Goal: Information Seeking & Learning: Check status

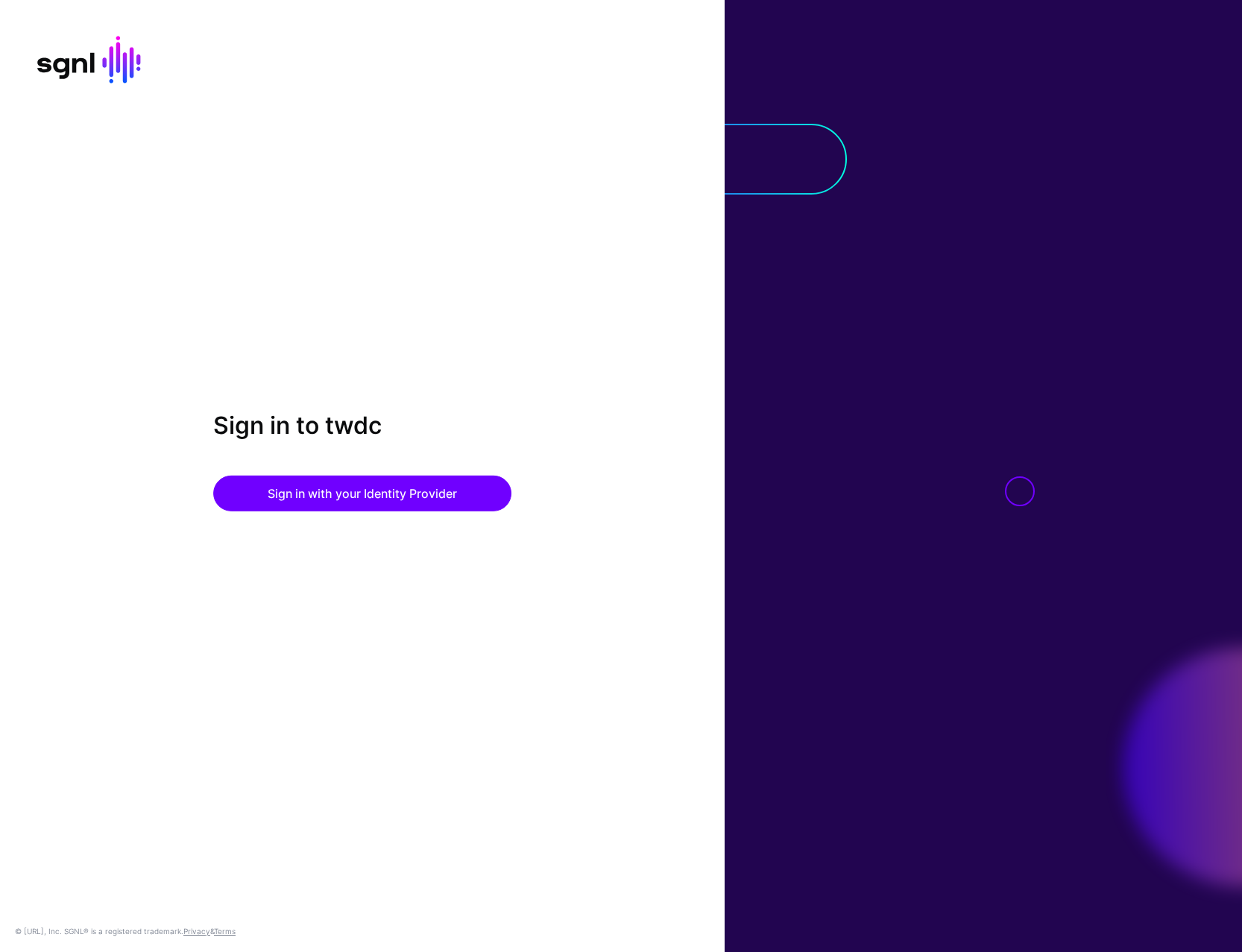
click at [323, 212] on div "Sign in to twdc Sign in with your Identity Provider © [URL], Inc. SGNL® is a re…" at bounding box center [362, 476] width 724 height 952
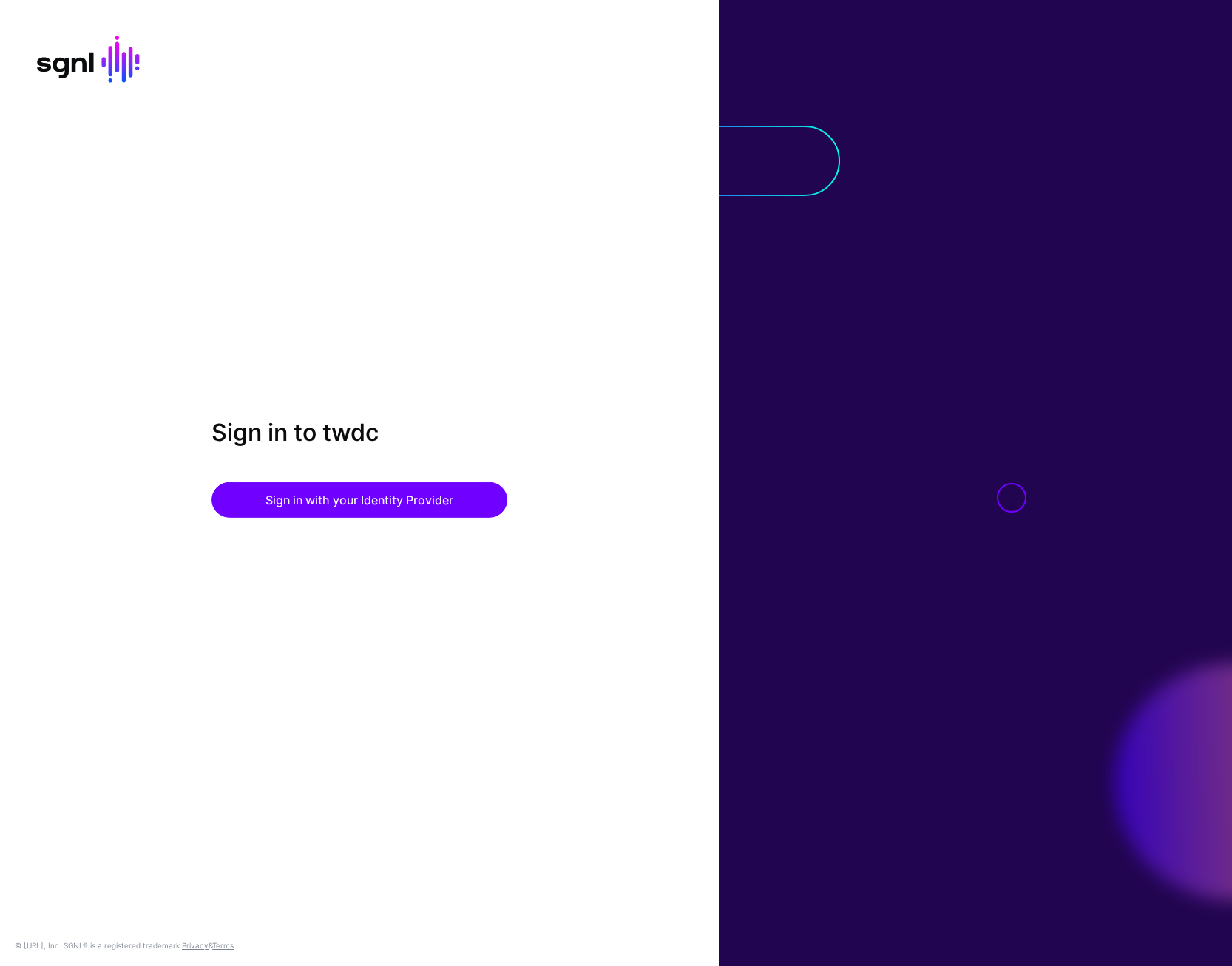
click at [883, 420] on div at bounding box center [975, 483] width 513 height 966
click at [362, 509] on button "Sign in with your Identity Provider" at bounding box center [359, 500] width 296 height 36
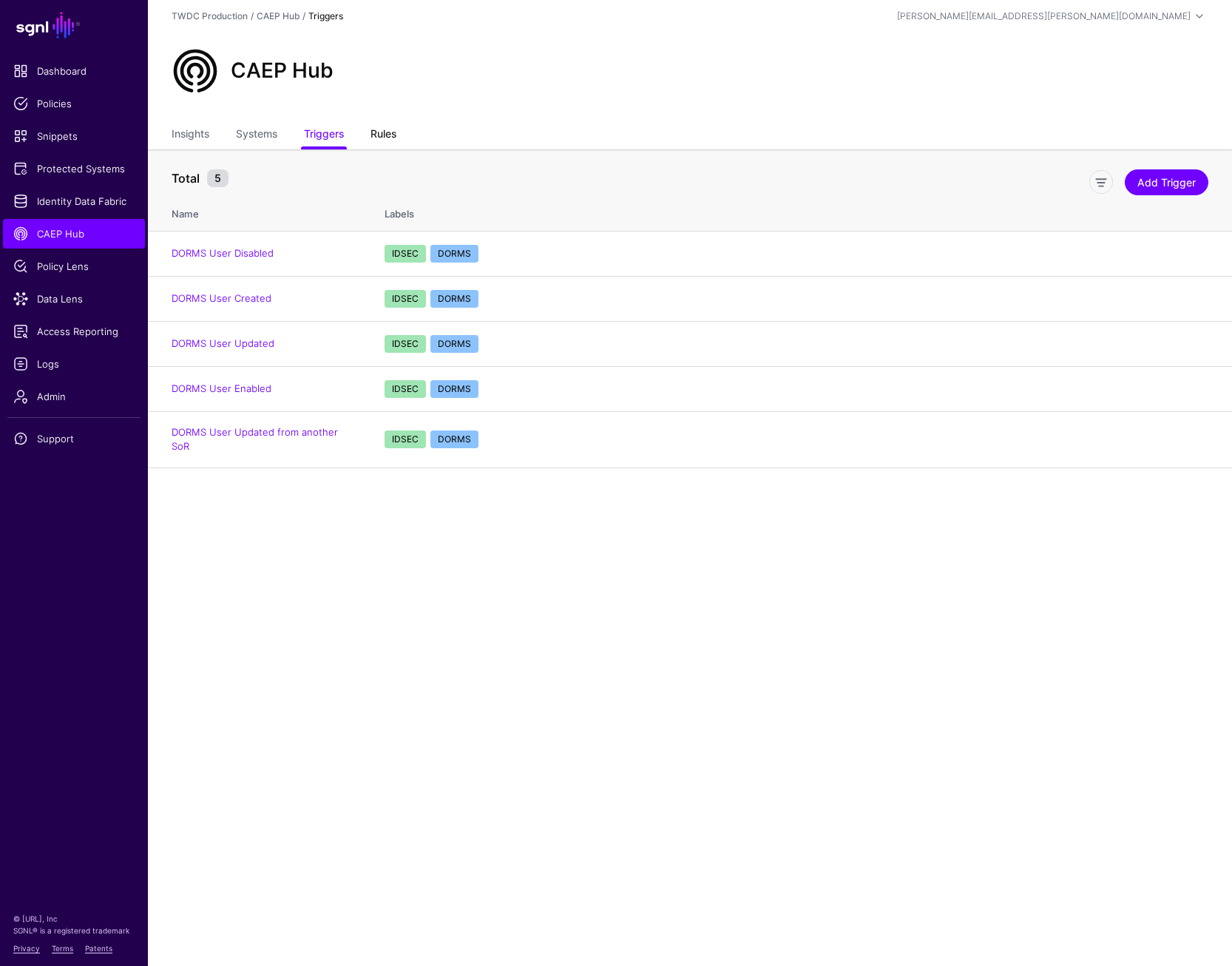
click at [396, 135] on link "Rules" at bounding box center [384, 135] width 26 height 28
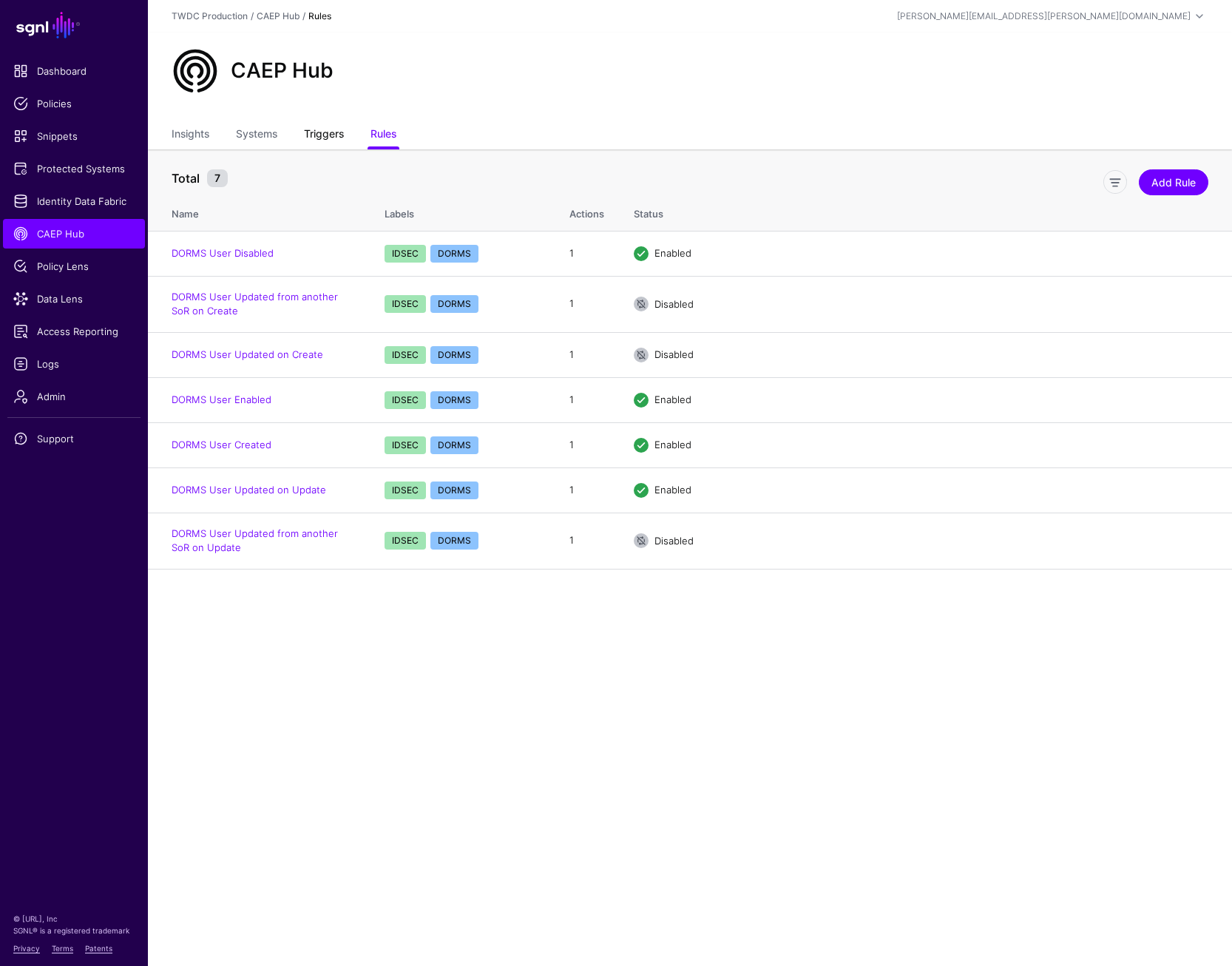
click at [320, 141] on link "Triggers" at bounding box center [323, 135] width 40 height 28
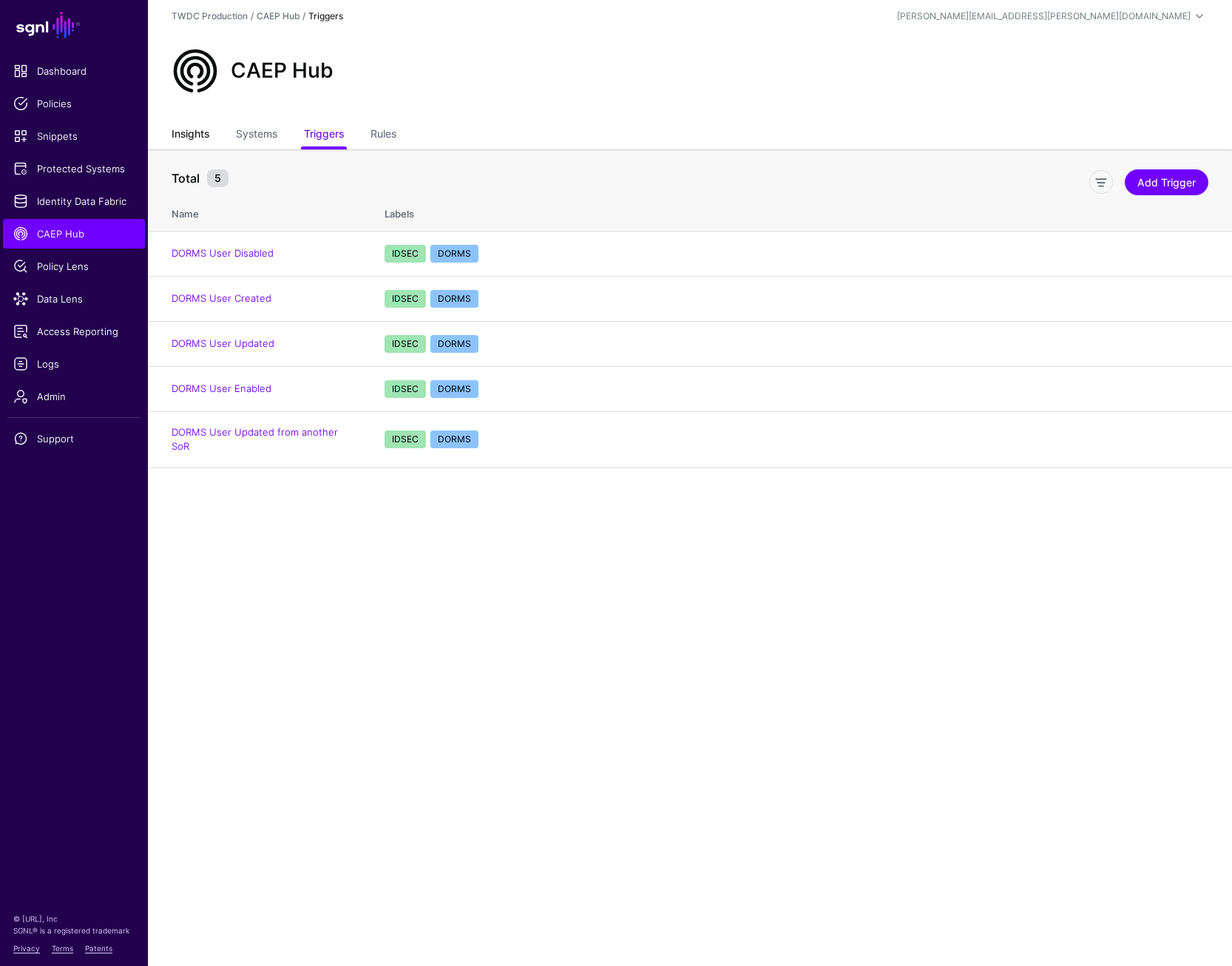
click at [185, 142] on link "Insights" at bounding box center [190, 135] width 38 height 28
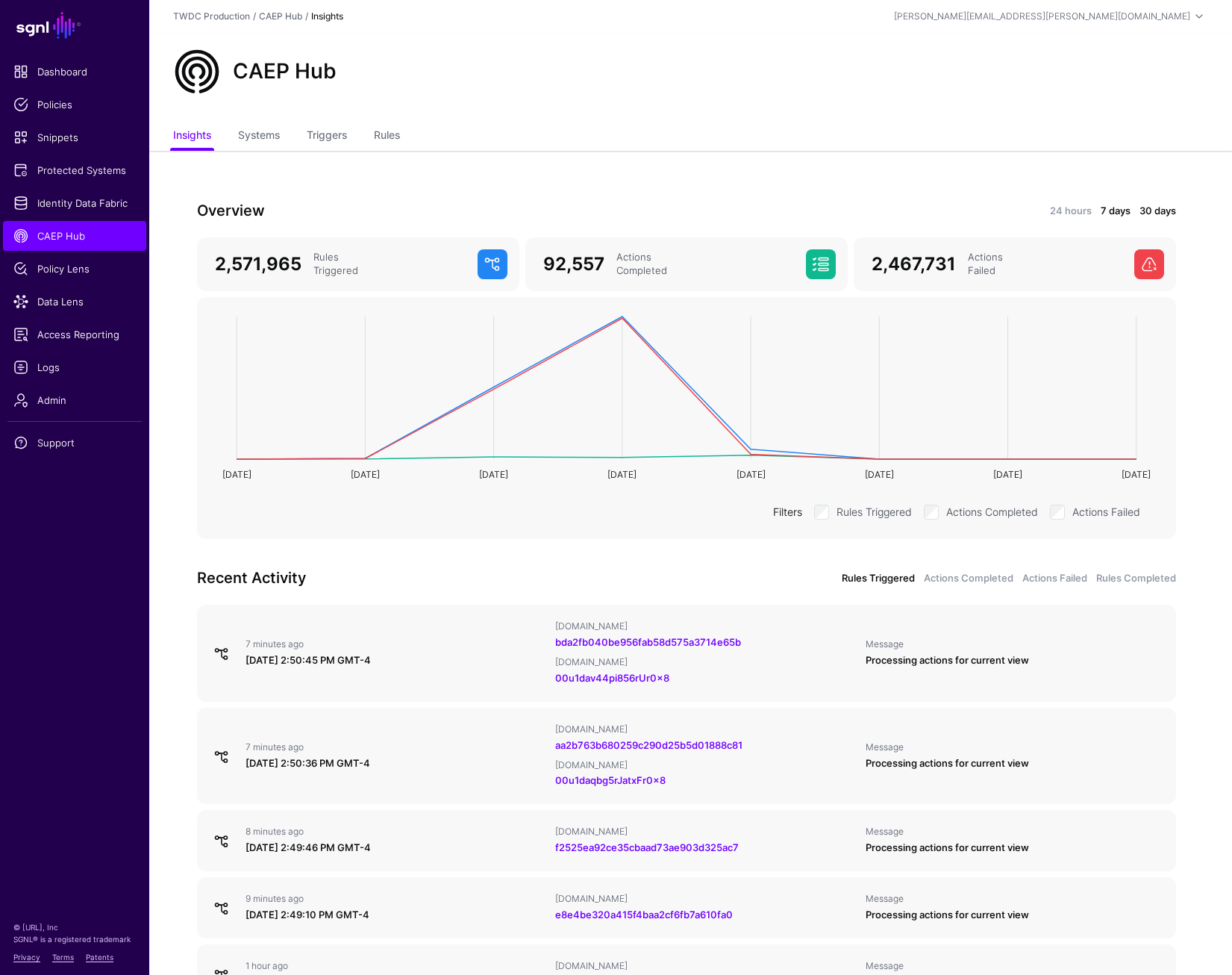
click at [1112, 216] on link "7 days" at bounding box center [1115, 211] width 30 height 15
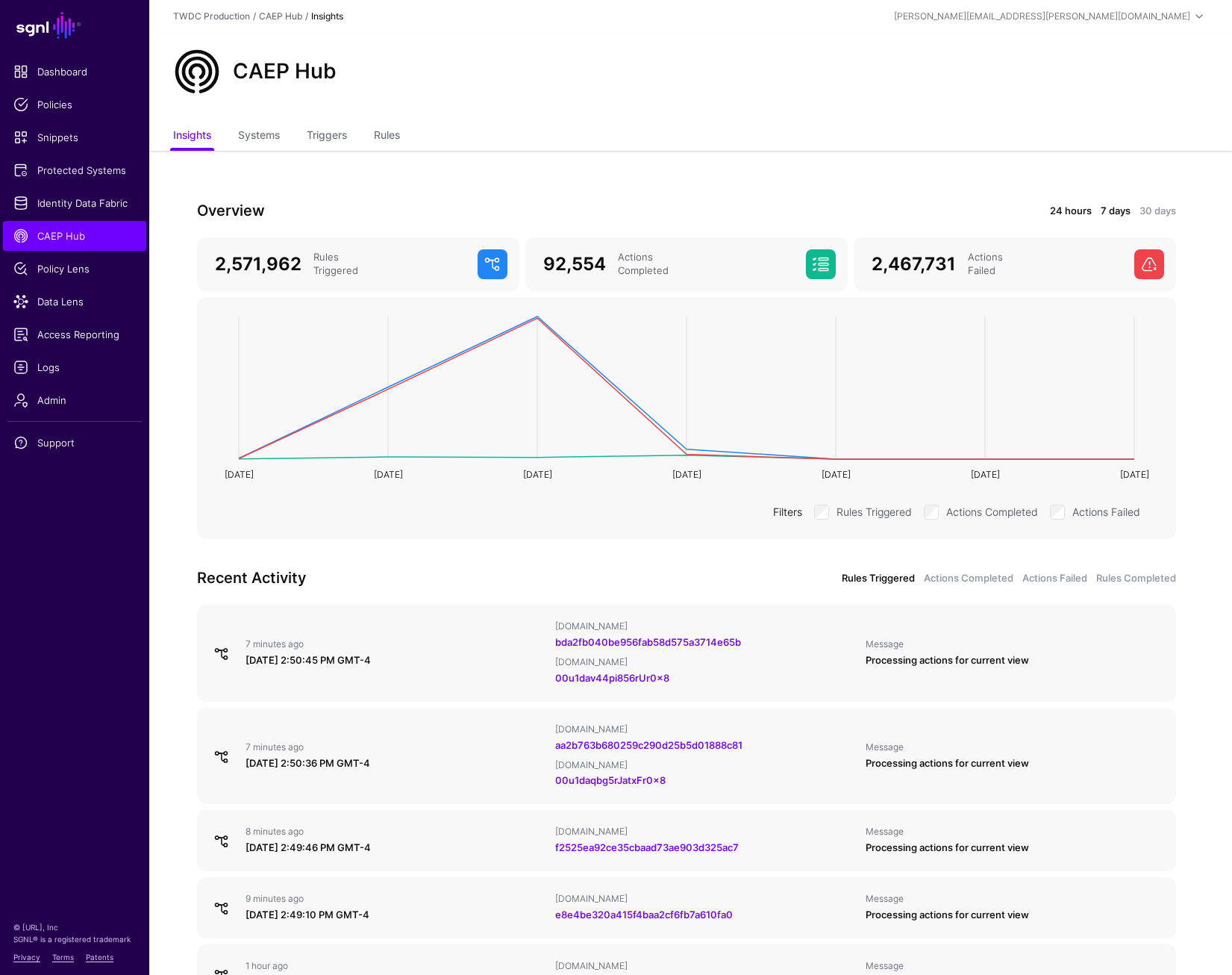
click at [1060, 210] on link "24 hours" at bounding box center [1071, 211] width 41 height 15
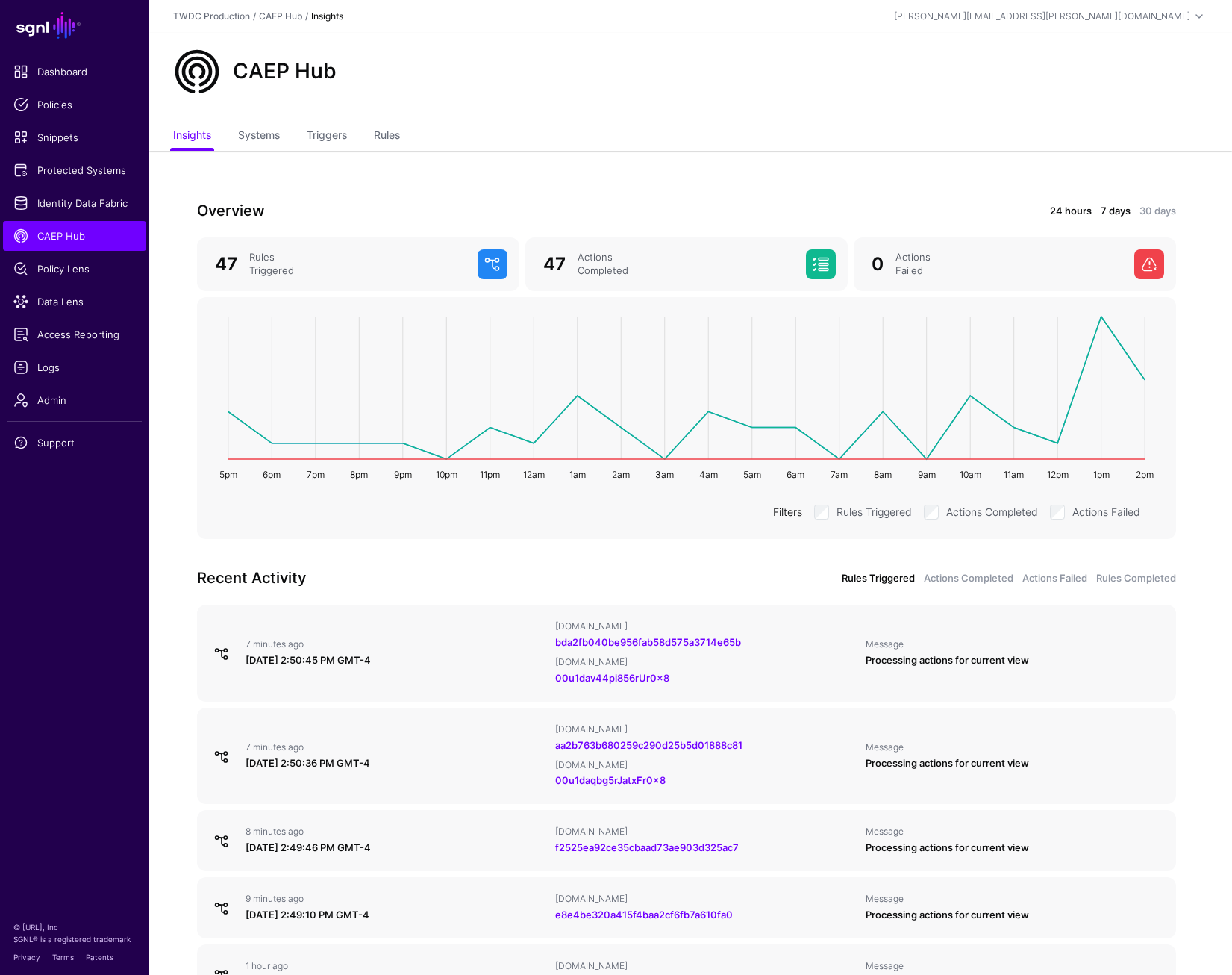
click at [1116, 213] on link "7 days" at bounding box center [1115, 211] width 30 height 15
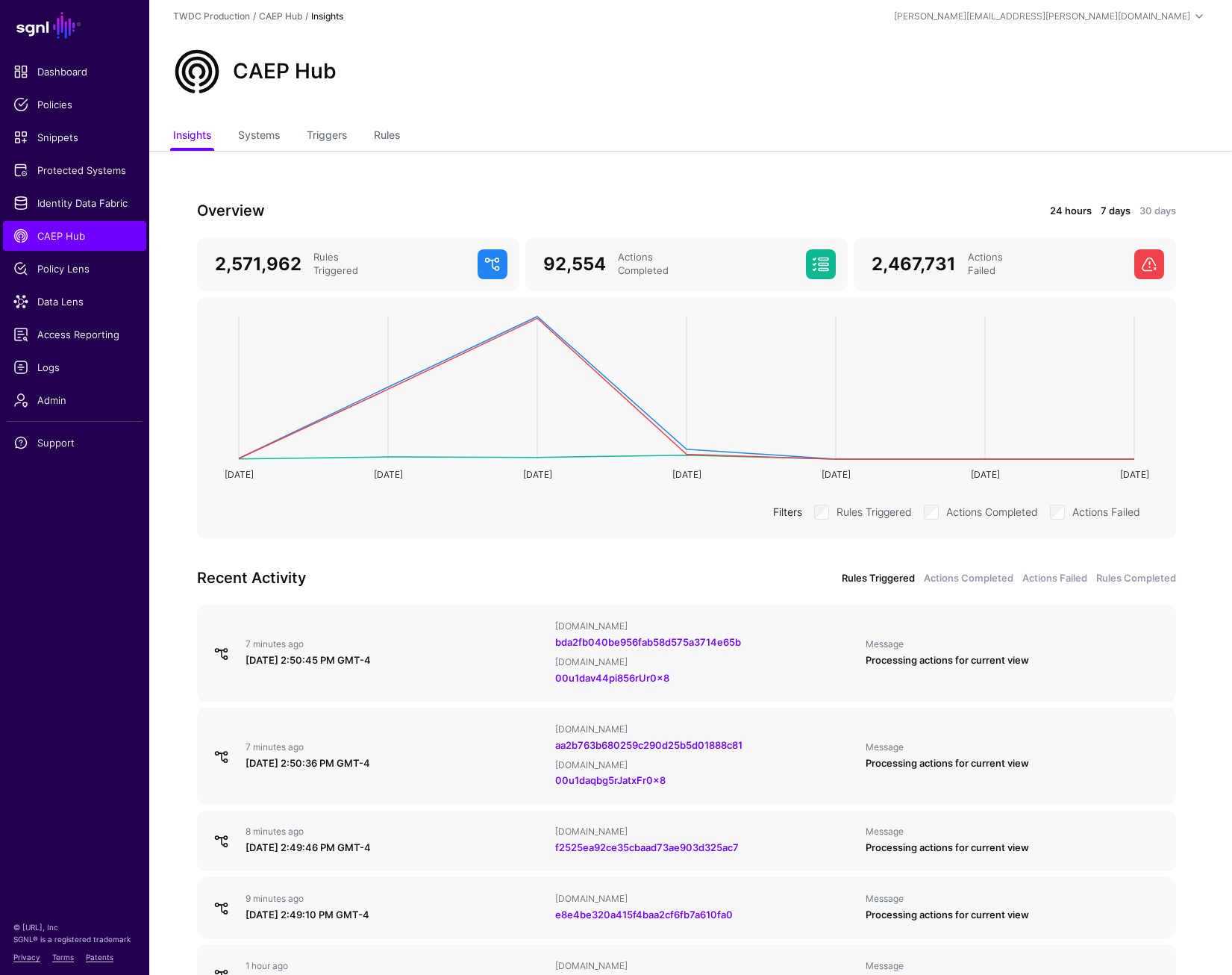
click at [1075, 213] on link "24 hours" at bounding box center [1071, 211] width 41 height 15
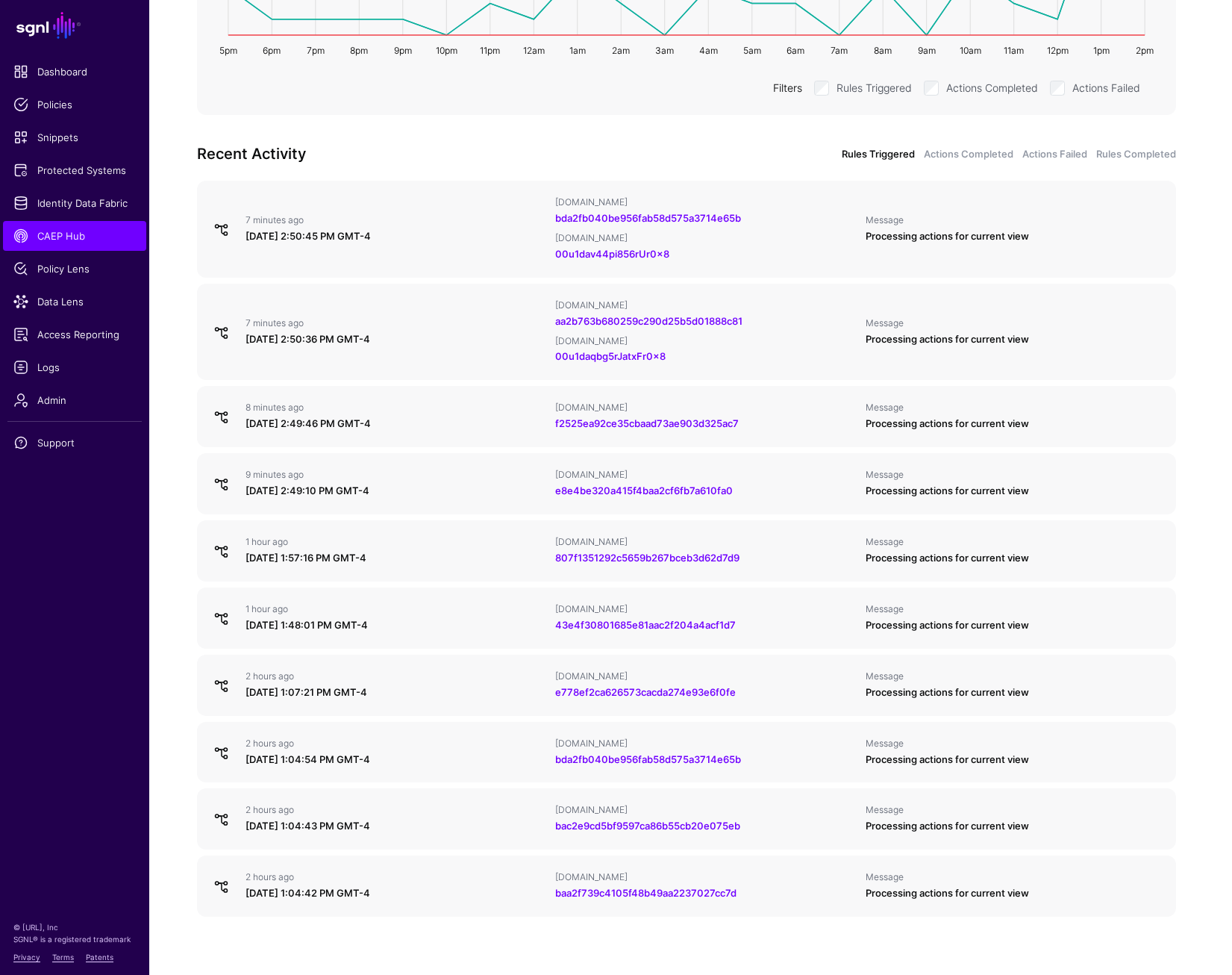
scroll to position [244, 0]
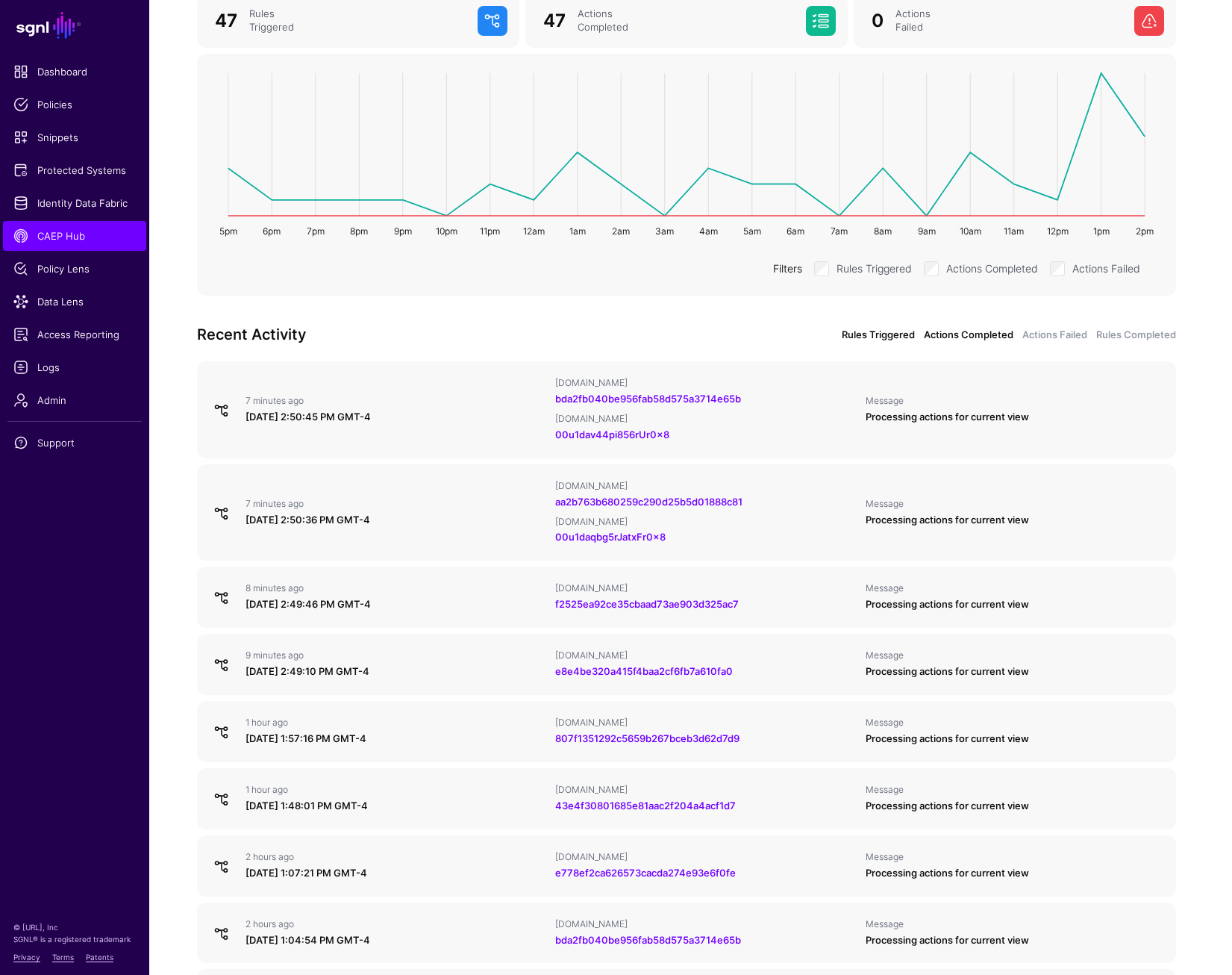
click at [989, 333] on link "Actions Completed" at bounding box center [969, 335] width 90 height 15
